Goal: Task Accomplishment & Management: Manage account settings

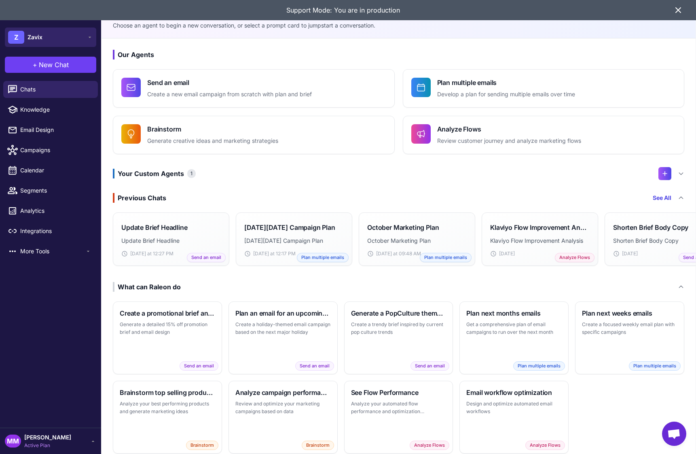
click at [62, 35] on button "Z Zavix" at bounding box center [50, 37] width 91 height 19
click at [44, 65] on span "Zavix" at bounding box center [38, 66] width 15 height 9
click at [59, 337] on div "Chats Knowledge Email Design Campaigns Calendar Segments Analytics Integrations…" at bounding box center [50, 253] width 101 height 350
click at [41, 441] on span "[PERSON_NAME]" at bounding box center [47, 437] width 47 height 9
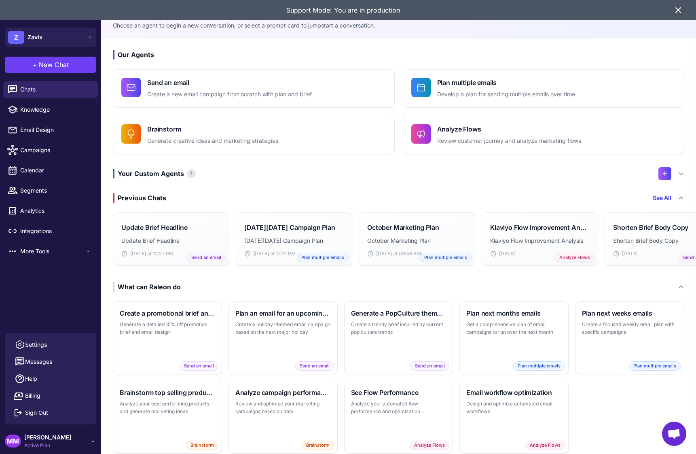
click at [42, 442] on span "Active Plan" at bounding box center [47, 445] width 47 height 7
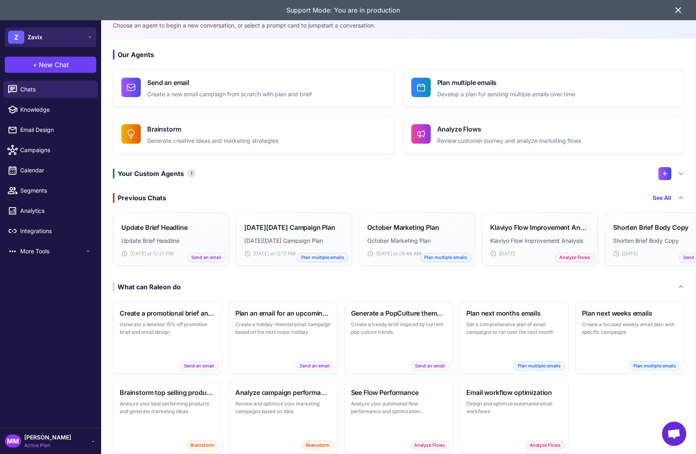
click at [54, 40] on button "Z Zavix" at bounding box center [50, 37] width 91 height 19
click at [54, 37] on button "Z Zavix" at bounding box center [50, 37] width 91 height 19
click at [53, 437] on span "[PERSON_NAME]" at bounding box center [47, 437] width 47 height 9
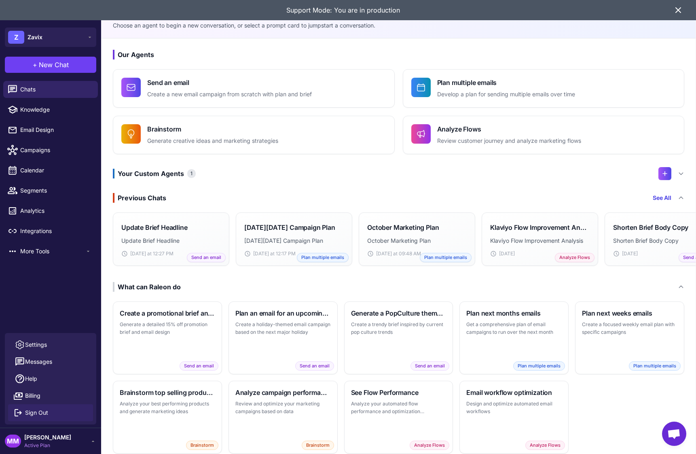
click at [43, 415] on span "Sign Out" at bounding box center [36, 412] width 23 height 9
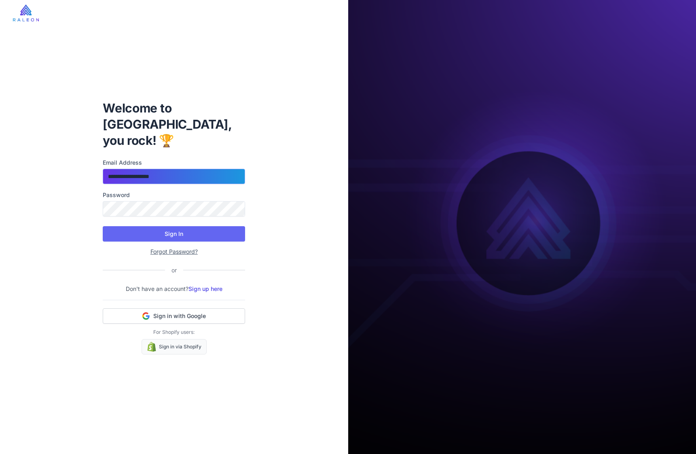
click at [183, 174] on input "**********" at bounding box center [174, 176] width 142 height 15
type input "**********"
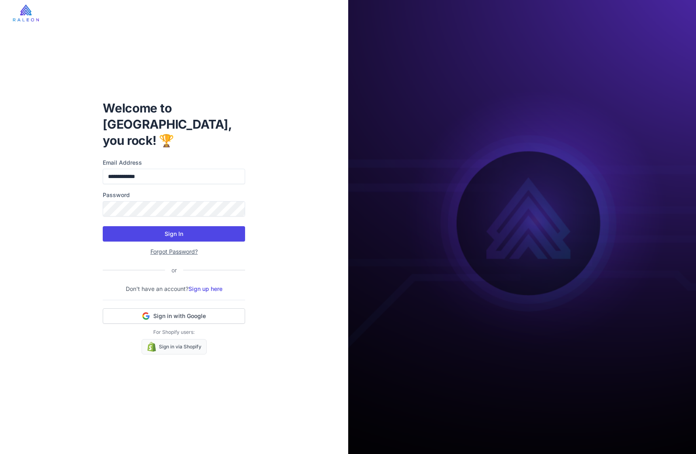
click at [188, 229] on button "Sign In" at bounding box center [174, 233] width 142 height 15
